Goal: Task Accomplishment & Management: Manage account settings

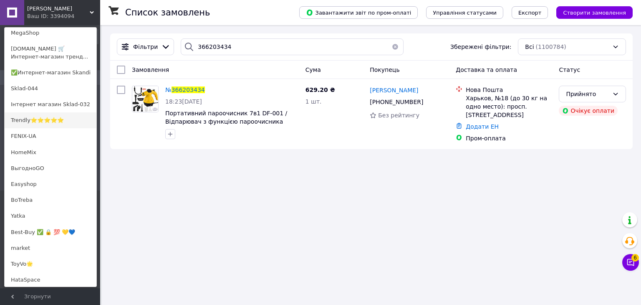
scroll to position [125, 0]
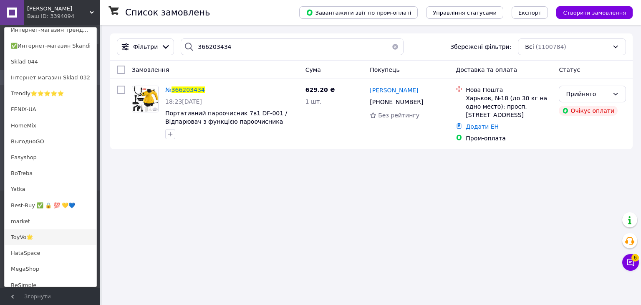
click at [28, 238] on link "ToyVo🌟" at bounding box center [51, 237] width 92 height 16
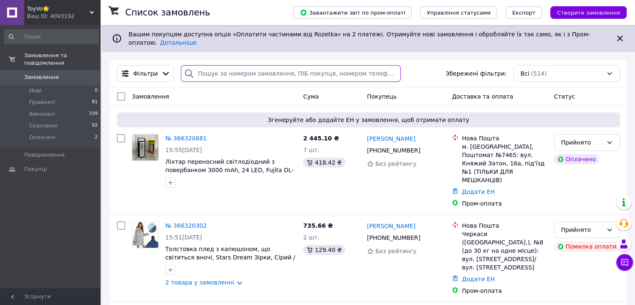
paste input "366181483"
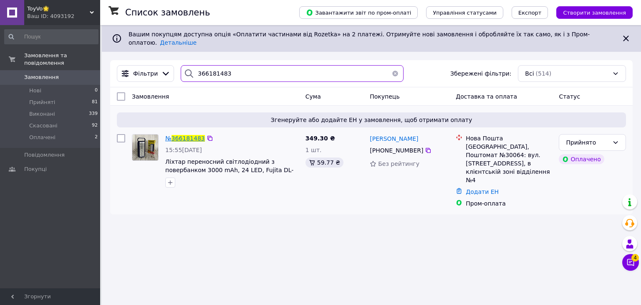
type input "366181483"
click at [189, 135] on span "366181483" at bounding box center [188, 138] width 33 height 7
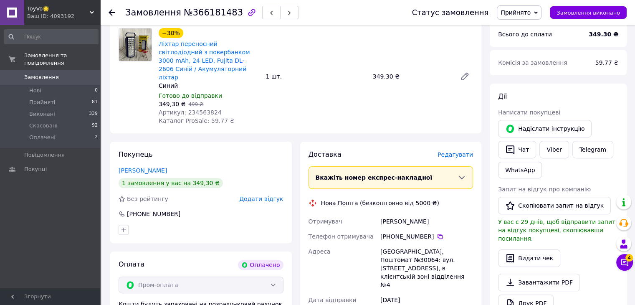
scroll to position [292, 0]
